Goal: Information Seeking & Learning: Find specific fact

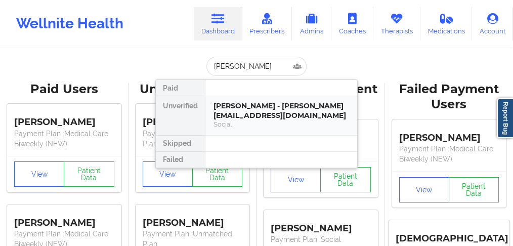
click at [232, 113] on div "[PERSON_NAME] - [PERSON_NAME][EMAIL_ADDRESS][DOMAIN_NAME]" at bounding box center [282, 110] width 136 height 19
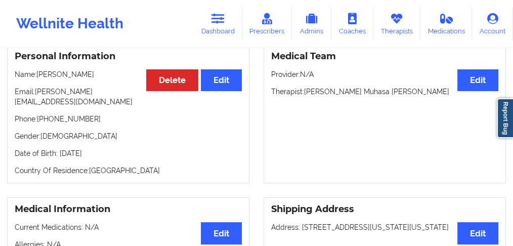
scroll to position [51, 0]
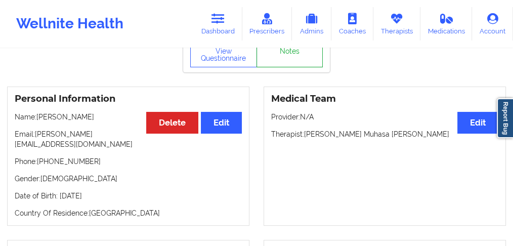
click at [284, 57] on link "Notes" at bounding box center [290, 54] width 67 height 25
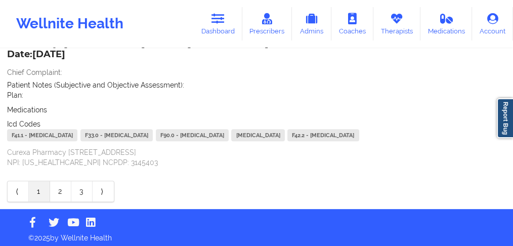
scroll to position [378, 0]
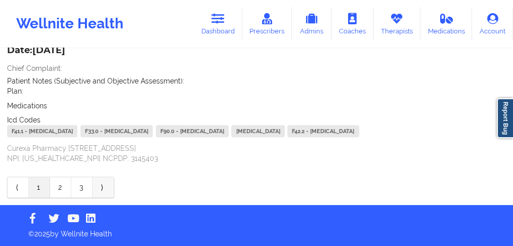
click at [101, 197] on link "⟩" at bounding box center [103, 187] width 21 height 20
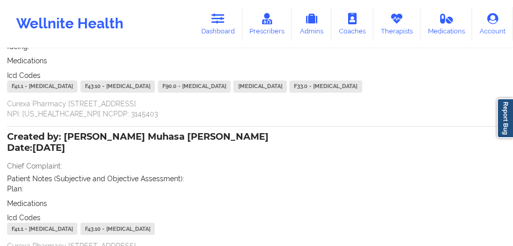
scroll to position [338, 0]
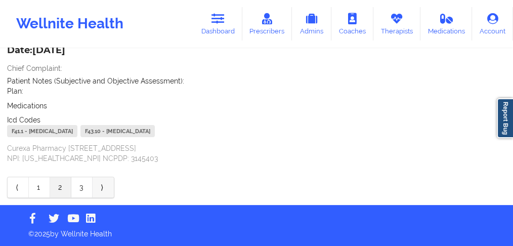
click at [100, 188] on link "⟩" at bounding box center [103, 187] width 21 height 20
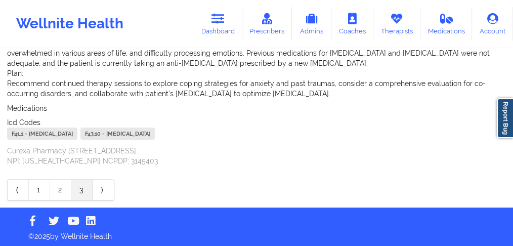
scroll to position [330, 0]
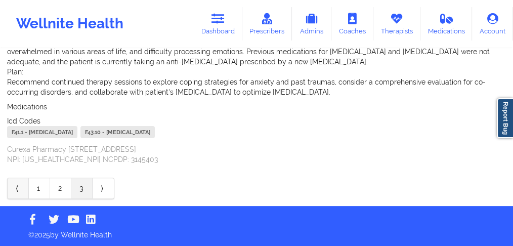
click at [15, 187] on link "⟨" at bounding box center [18, 188] width 21 height 20
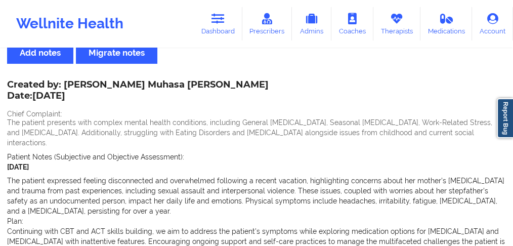
scroll to position [0, 0]
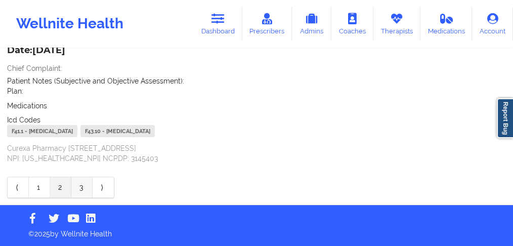
click at [79, 187] on link "3" at bounding box center [81, 187] width 21 height 20
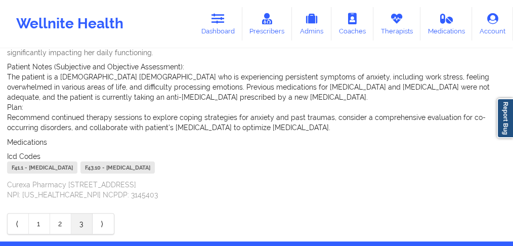
scroll to position [330, 0]
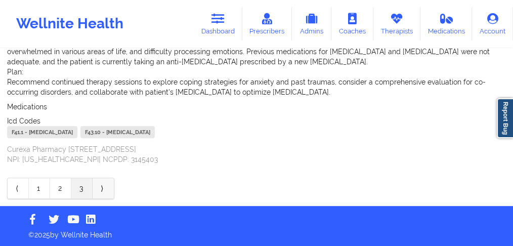
click at [100, 187] on link "⟩" at bounding box center [103, 188] width 21 height 20
click at [18, 190] on link "⟨" at bounding box center [18, 188] width 21 height 20
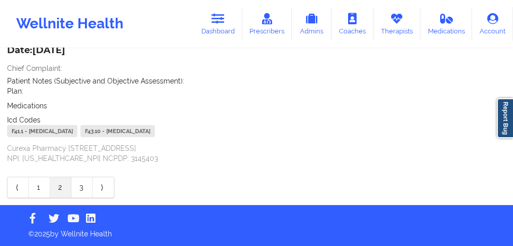
click at [18, 190] on link "⟨" at bounding box center [18, 187] width 21 height 20
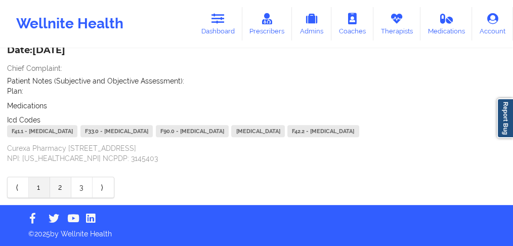
scroll to position [404, 0]
click at [61, 188] on link "2" at bounding box center [60, 187] width 21 height 20
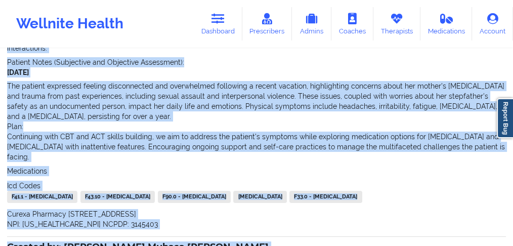
scroll to position [173, 0]
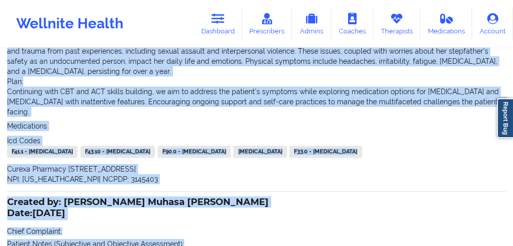
drag, startPoint x: 1, startPoint y: 120, endPoint x: 228, endPoint y: 222, distance: 249.4
click at [258, 235] on div "Name: [PERSON_NAME] Add notes Migrate notes Created by: [PERSON_NAME] Muhasa [P…" at bounding box center [256, 123] width 513 height 490
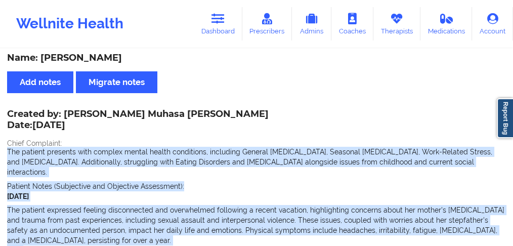
scroll to position [0, 0]
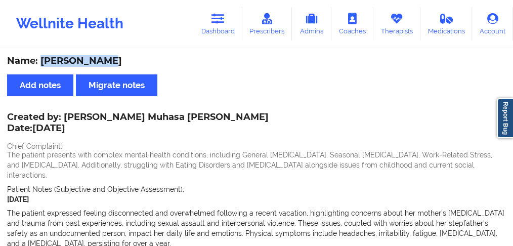
drag, startPoint x: 94, startPoint y: 61, endPoint x: 41, endPoint y: 59, distance: 53.2
click at [41, 59] on div "Name: [PERSON_NAME]" at bounding box center [256, 61] width 499 height 12
copy div "[PERSON_NAME]"
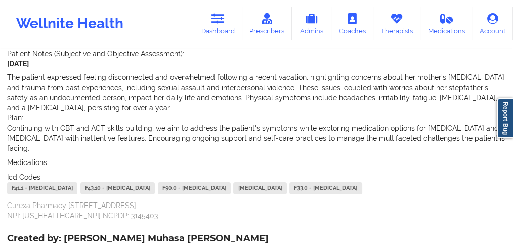
scroll to position [184, 0]
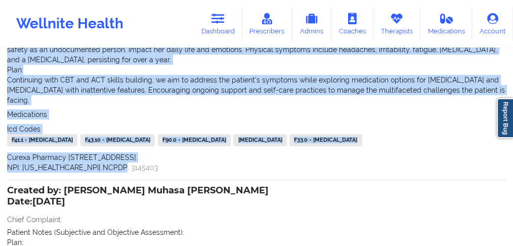
drag, startPoint x: 7, startPoint y: 88, endPoint x: 131, endPoint y: 175, distance: 151.0
click at [131, 173] on div "Created by: [PERSON_NAME] Muhasa [PERSON_NAME] Date: [DATE] Chief Complaint: Th…" at bounding box center [256, 51] width 499 height 242
copy div "The patient presents with complex mental health conditions, including General […"
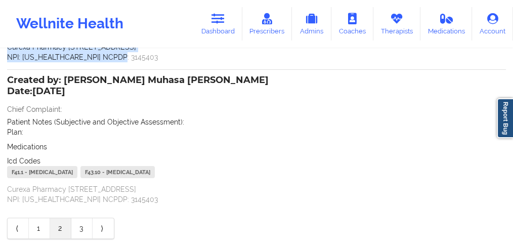
scroll to position [337, 0]
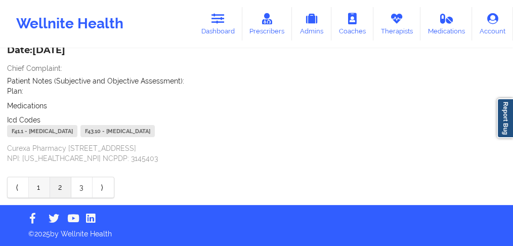
click at [35, 189] on link "1" at bounding box center [39, 187] width 21 height 20
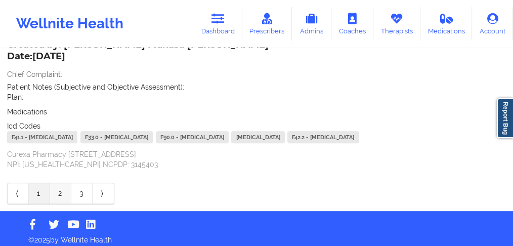
scroll to position [404, 0]
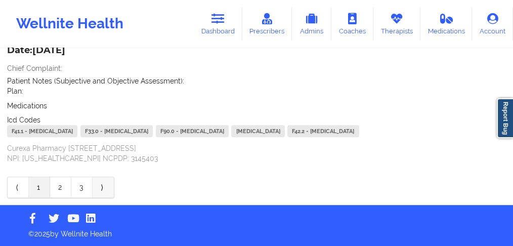
click at [102, 188] on link "⟩" at bounding box center [103, 187] width 21 height 20
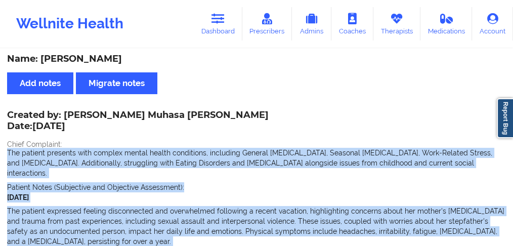
scroll to position [0, 0]
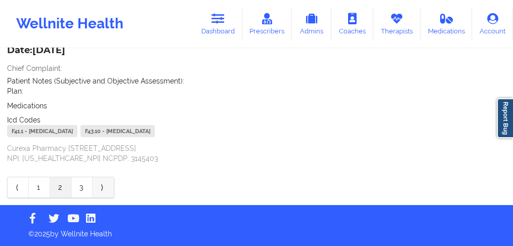
click at [101, 193] on link "⟩" at bounding box center [103, 187] width 21 height 20
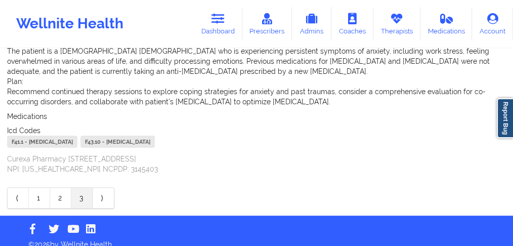
scroll to position [330, 0]
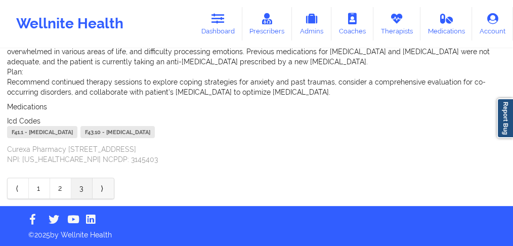
click at [103, 188] on link "⟩" at bounding box center [103, 188] width 21 height 20
click at [19, 191] on link "⟨" at bounding box center [18, 188] width 21 height 20
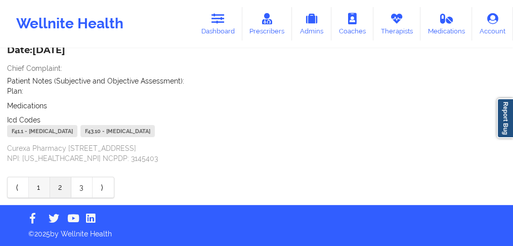
click at [35, 190] on link "1" at bounding box center [39, 187] width 21 height 20
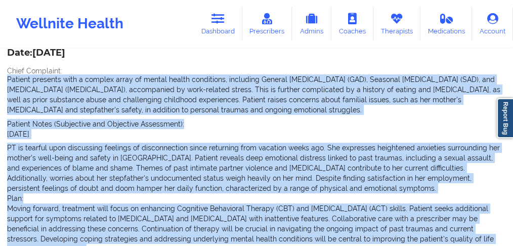
scroll to position [86, 0]
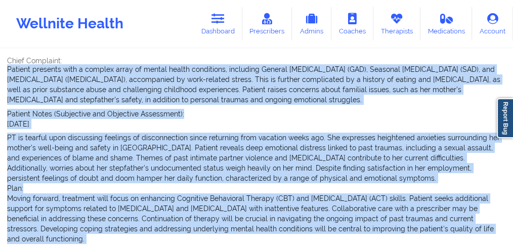
click at [102, 161] on p "PT is tearful upon discussing feelings of disconnection since returning from va…" at bounding box center [256, 158] width 499 height 51
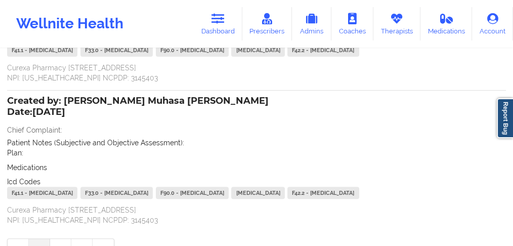
scroll to position [349, 0]
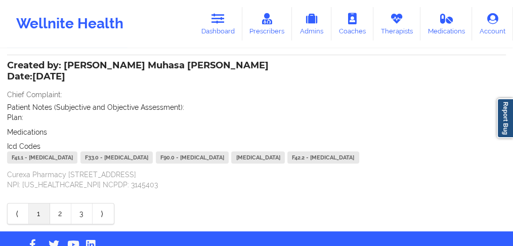
drag, startPoint x: 1, startPoint y: 70, endPoint x: 118, endPoint y: 62, distance: 117.2
copy div "Patient presents with a complex array of mental health conditions, including Ge…"
click at [220, 26] on link "Dashboard" at bounding box center [218, 23] width 49 height 33
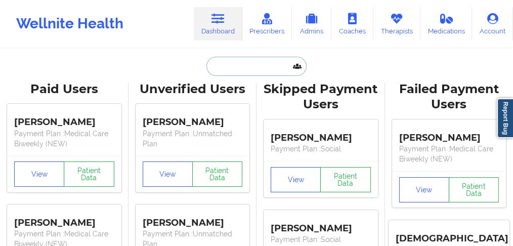
click at [221, 70] on input "text" at bounding box center [256, 66] width 100 height 19
paste input "[PERSON_NAME] [PERSON_NAME]"
type input "[PERSON_NAME] [PERSON_NAME]"
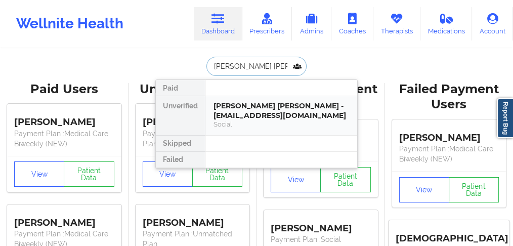
click at [250, 113] on div "[PERSON_NAME] [PERSON_NAME] - [EMAIL_ADDRESS][DOMAIN_NAME]" at bounding box center [282, 110] width 136 height 19
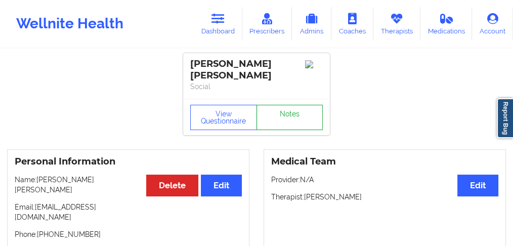
click at [286, 109] on link "Notes" at bounding box center [290, 117] width 67 height 25
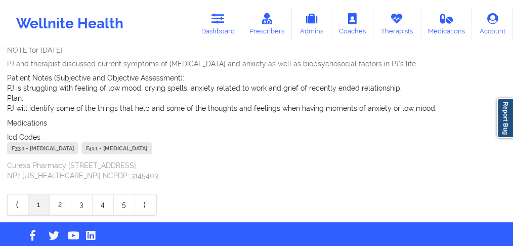
scroll to position [304, 0]
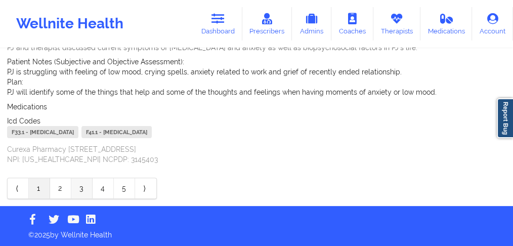
click at [83, 188] on link "3" at bounding box center [81, 188] width 21 height 20
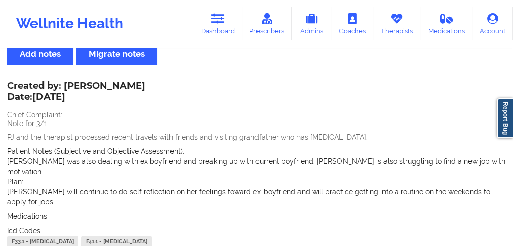
scroll to position [0, 0]
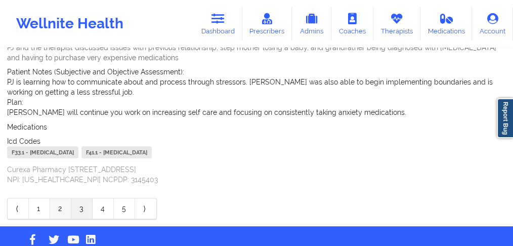
click at [56, 198] on link "2" at bounding box center [60, 208] width 21 height 20
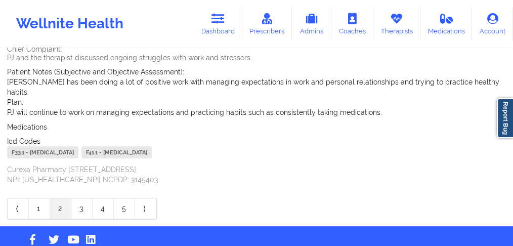
click at [37, 198] on link "1" at bounding box center [39, 208] width 21 height 20
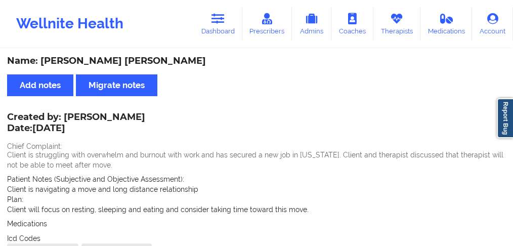
drag, startPoint x: 133, startPoint y: 118, endPoint x: 76, endPoint y: 116, distance: 56.7
click at [76, 116] on div "Created by: [PERSON_NAME] Date: [DATE] Chief Complaint: Client is struggling wi…" at bounding box center [256, 198] width 499 height 168
drag, startPoint x: 66, startPoint y: 117, endPoint x: 131, endPoint y: 114, distance: 64.8
click at [131, 114] on div "Created by: [PERSON_NAME] Date: [DATE] Chief Complaint: Client is struggling wi…" at bounding box center [256, 198] width 499 height 168
click at [131, 121] on div "Created by: [PERSON_NAME] Date: [DATE] Chief Complaint: Client is struggling wi…" at bounding box center [256, 198] width 499 height 168
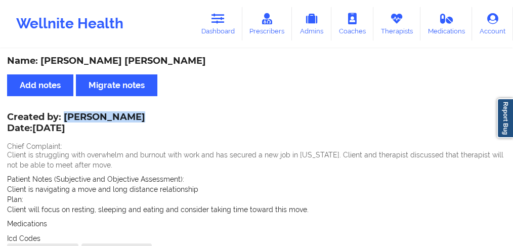
drag, startPoint x: 65, startPoint y: 117, endPoint x: 128, endPoint y: 115, distance: 63.3
click at [128, 115] on div "Created by: [PERSON_NAME] Date: [DATE]" at bounding box center [76, 123] width 138 height 23
copy div "[PERSON_NAME]"
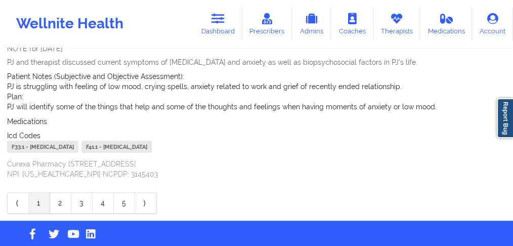
scroll to position [304, 0]
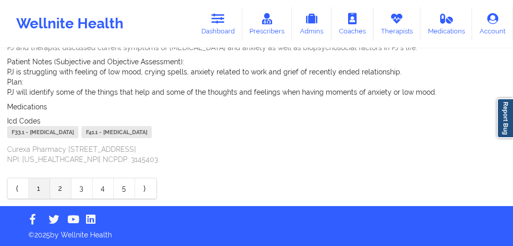
drag, startPoint x: 51, startPoint y: 191, endPoint x: 61, endPoint y: 191, distance: 10.1
click at [52, 191] on link "2" at bounding box center [60, 188] width 21 height 20
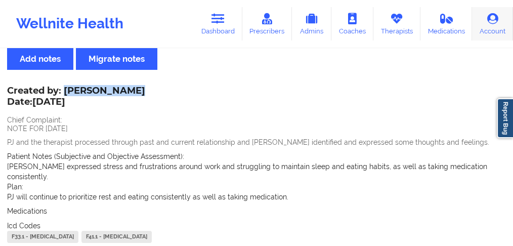
scroll to position [0, 0]
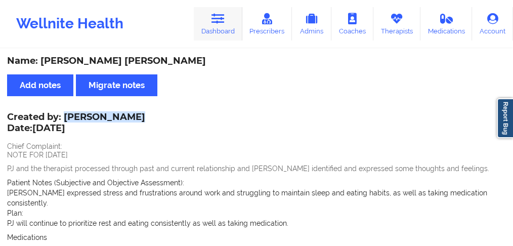
click at [224, 25] on link "Dashboard" at bounding box center [218, 23] width 49 height 33
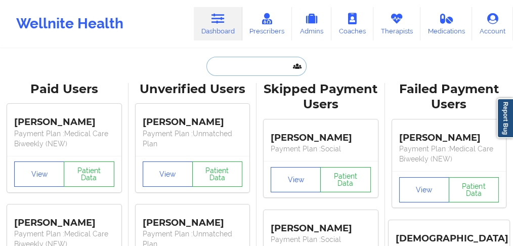
click at [217, 66] on input "text" at bounding box center [256, 66] width 100 height 19
paste input "[PERSON_NAME]"
type input "[PERSON_NAME]"
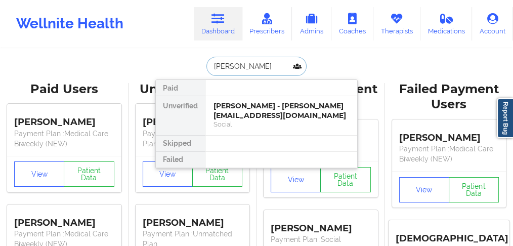
click at [223, 109] on div "[PERSON_NAME] - [PERSON_NAME][EMAIL_ADDRESS][DOMAIN_NAME]" at bounding box center [282, 110] width 136 height 19
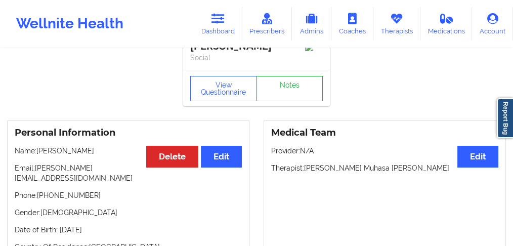
click at [275, 91] on link "Notes" at bounding box center [290, 88] width 67 height 25
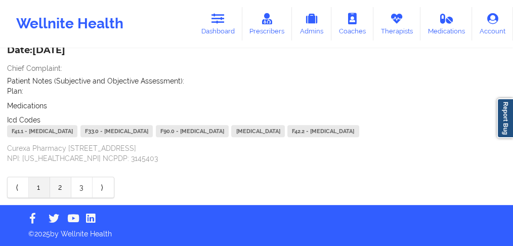
click at [58, 192] on link "2" at bounding box center [60, 187] width 21 height 20
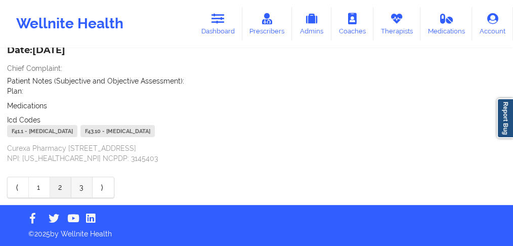
click at [87, 193] on link "3" at bounding box center [81, 187] width 21 height 20
